Goal: Task Accomplishment & Management: Manage account settings

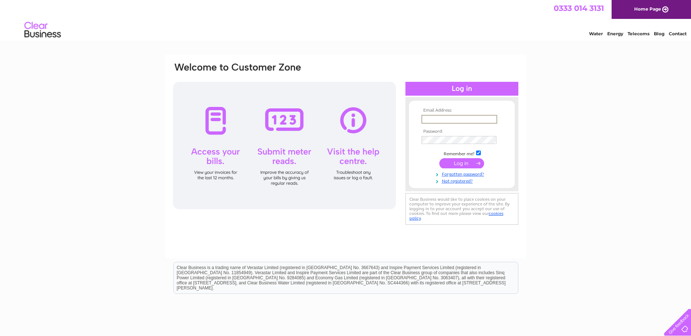
click at [437, 118] on input "text" at bounding box center [459, 119] width 76 height 9
type input "[EMAIL_ADDRESS][DOMAIN_NAME]"
click at [463, 162] on input "submit" at bounding box center [461, 163] width 45 height 10
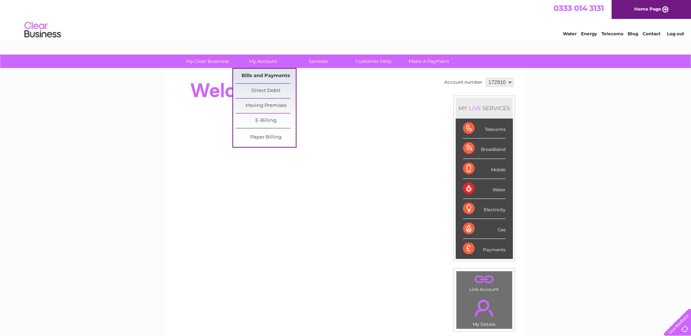
click at [261, 73] on link "Bills and Payments" at bounding box center [266, 76] width 60 height 15
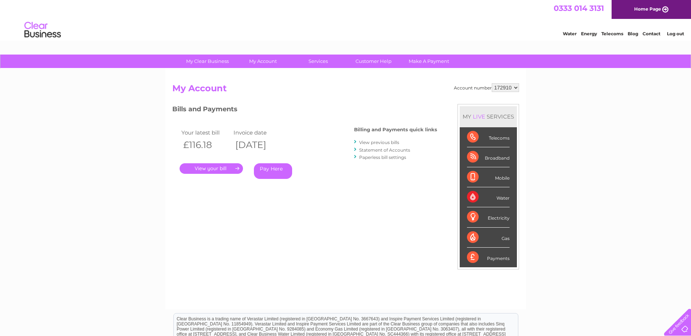
click at [209, 166] on link "." at bounding box center [210, 168] width 63 height 11
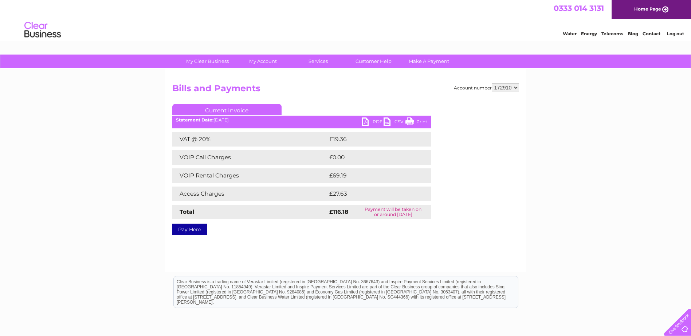
click at [365, 121] on link "PDF" at bounding box center [373, 123] width 22 height 11
